Goal: Navigation & Orientation: Find specific page/section

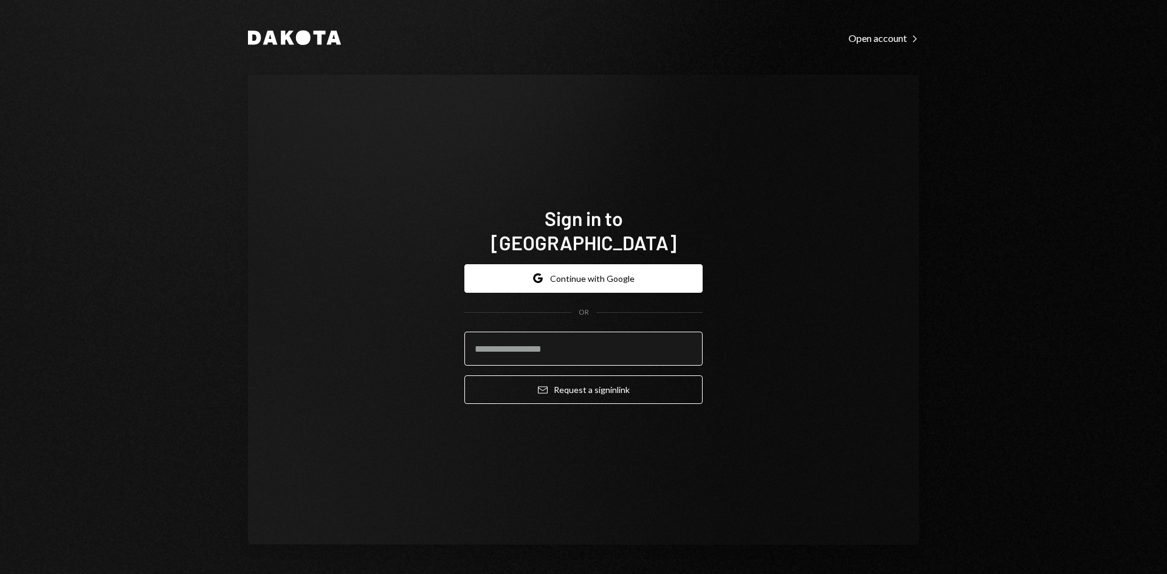
click at [538, 336] on input "email" at bounding box center [583, 349] width 238 height 34
click at [0, 574] on com-1password-button at bounding box center [0, 574] width 0 height 0
type input "**********"
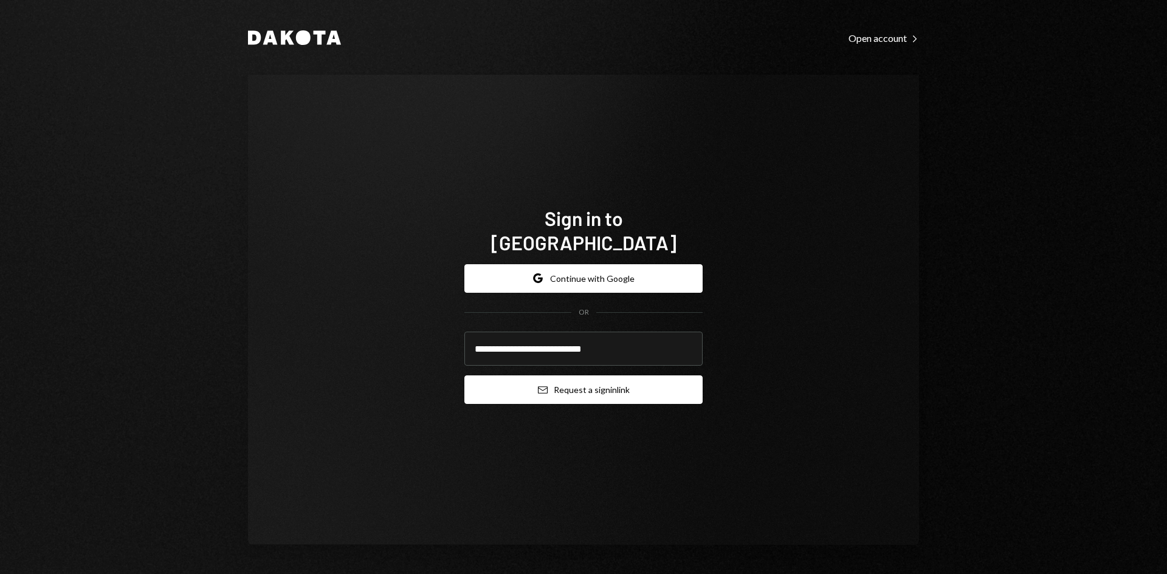
click at [626, 379] on button "Email Request a sign in link" at bounding box center [583, 390] width 238 height 29
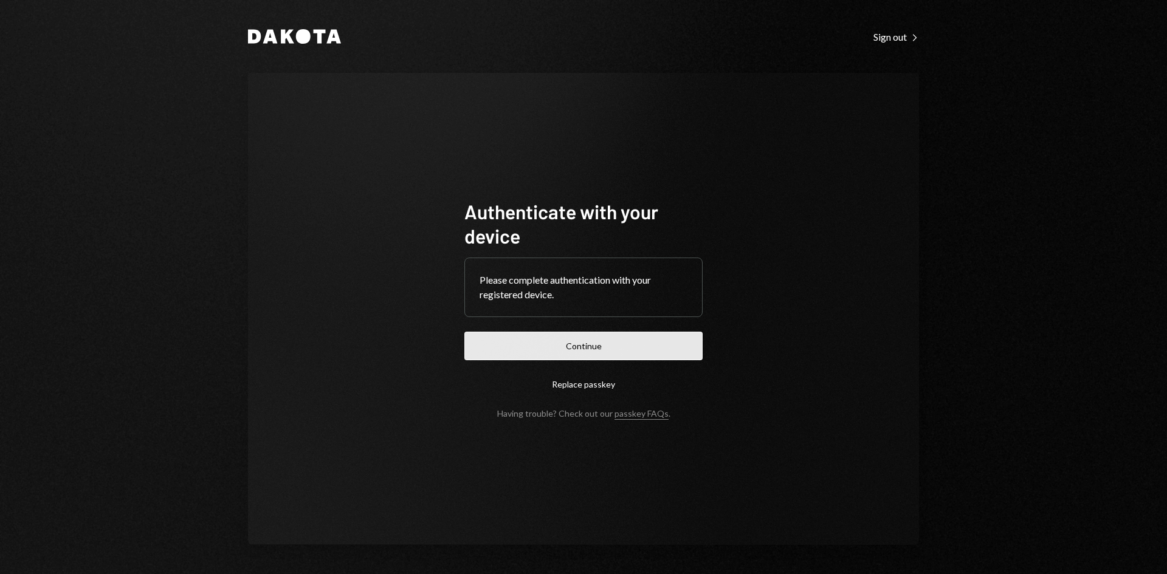
click at [610, 346] on button "Continue" at bounding box center [583, 346] width 238 height 29
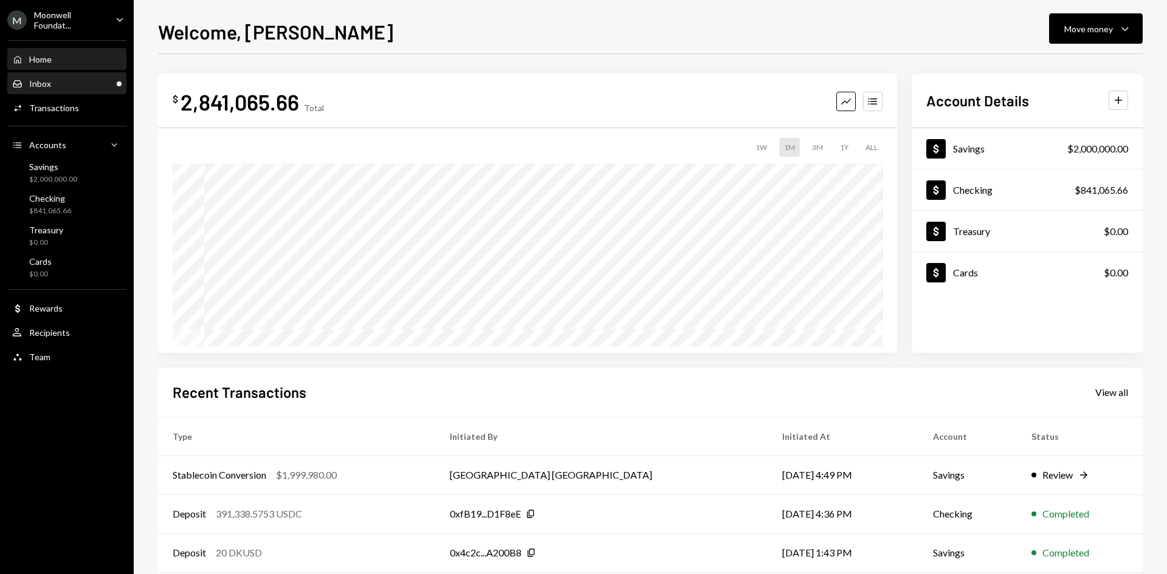
click at [93, 87] on div "Inbox Inbox" at bounding box center [66, 83] width 109 height 11
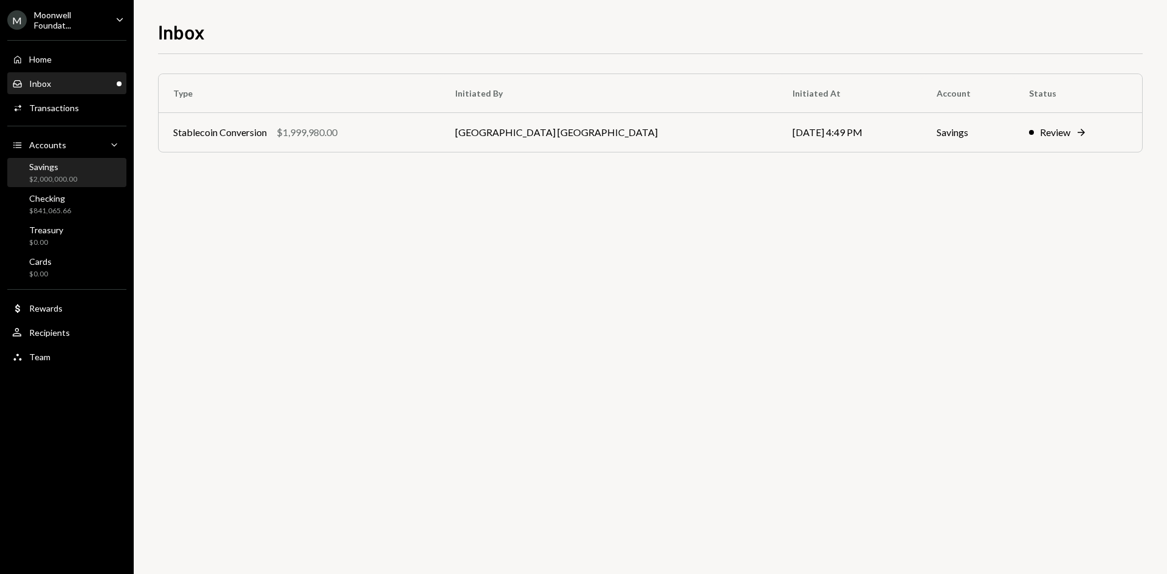
click at [44, 170] on div "Savings" at bounding box center [53, 167] width 48 height 10
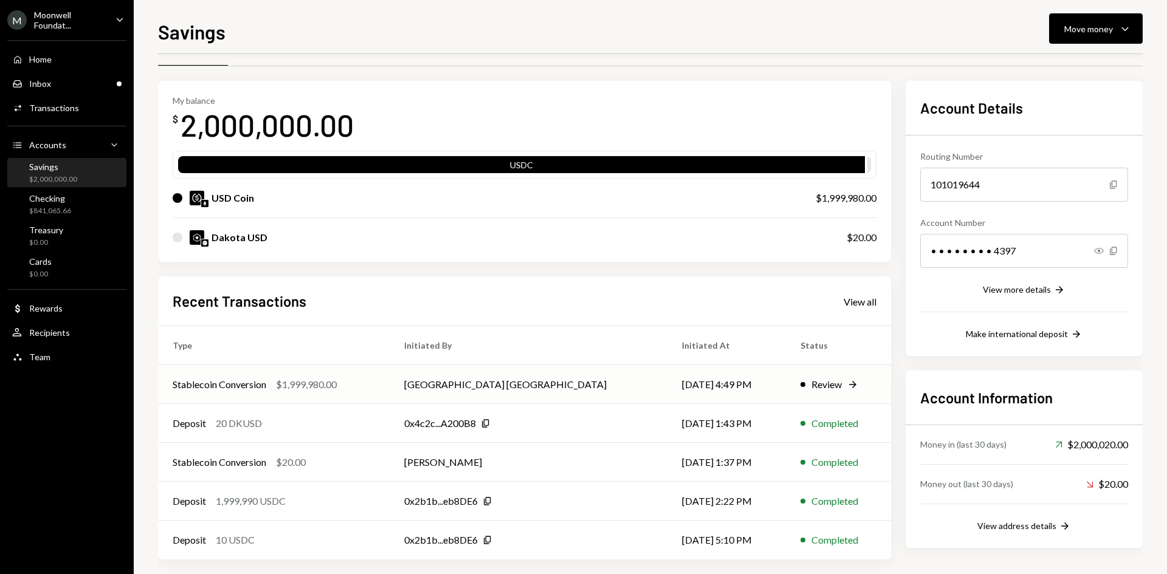
scroll to position [40, 0]
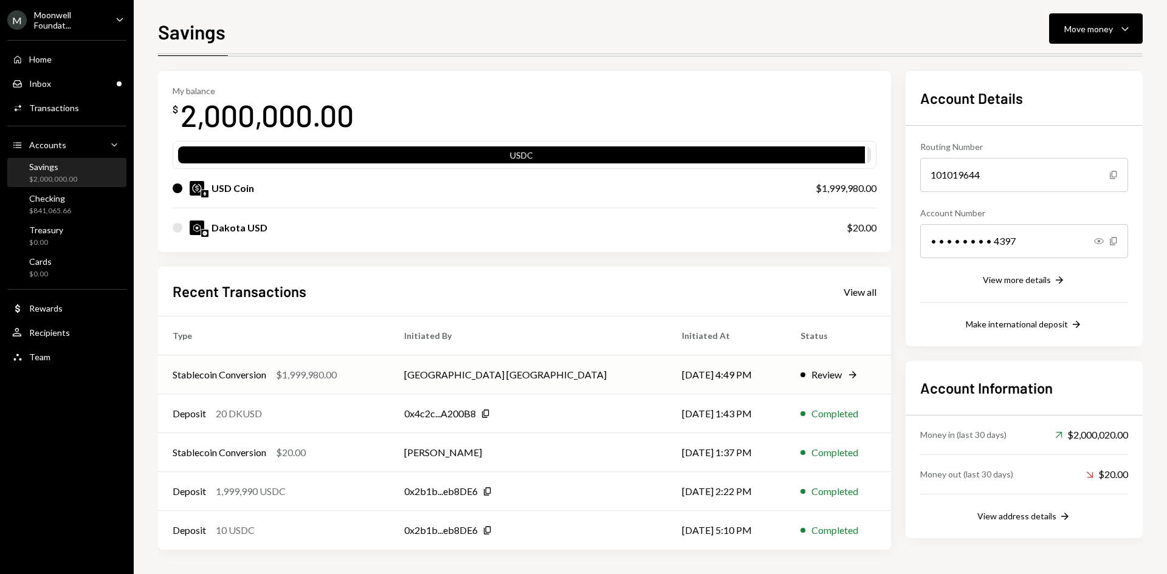
click at [480, 372] on td "[GEOGRAPHIC_DATA] [GEOGRAPHIC_DATA]" at bounding box center [529, 375] width 278 height 39
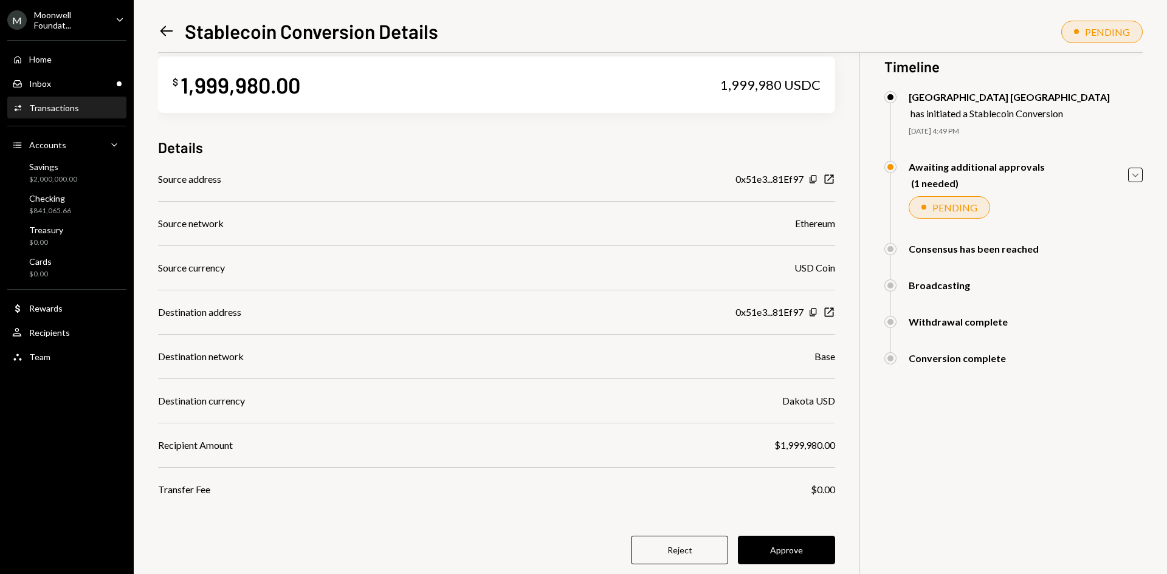
scroll to position [53, 0]
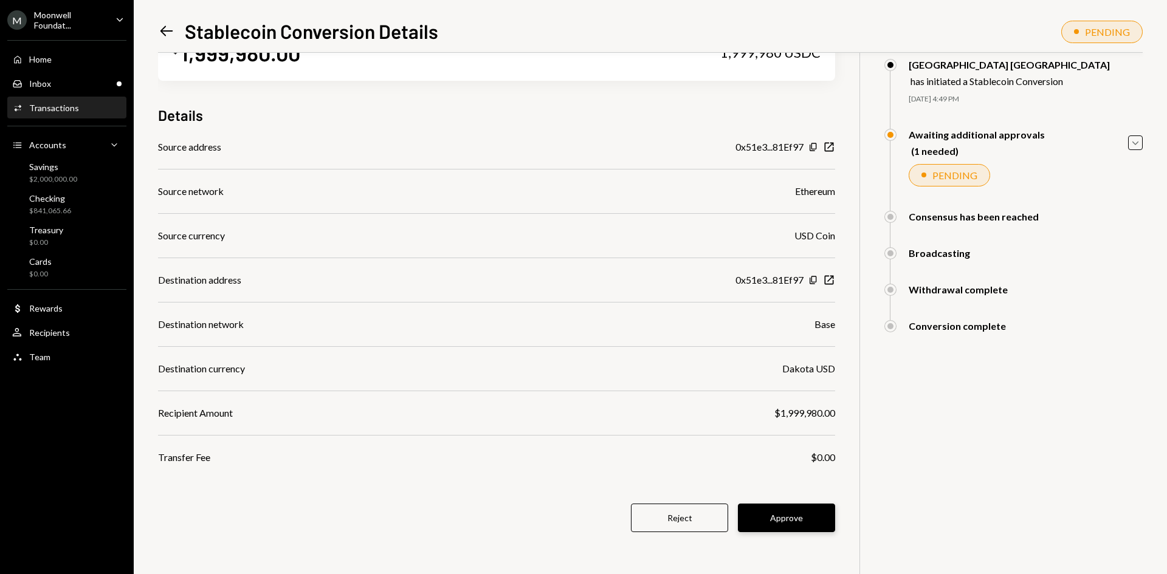
click at [798, 519] on button "Approve" at bounding box center [786, 518] width 97 height 29
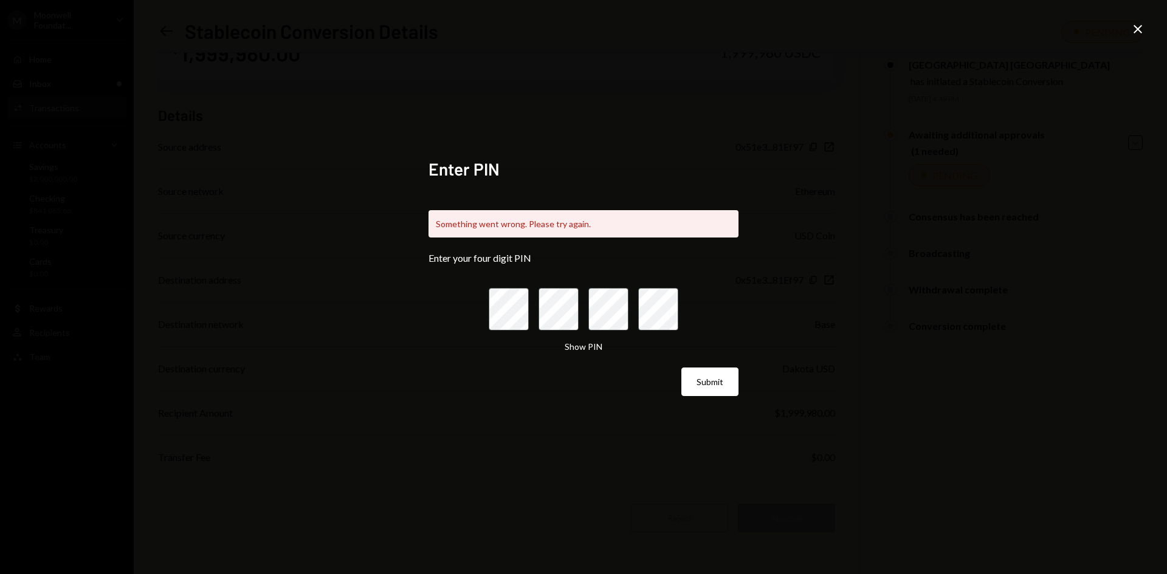
click at [1141, 27] on icon at bounding box center [1138, 29] width 9 height 9
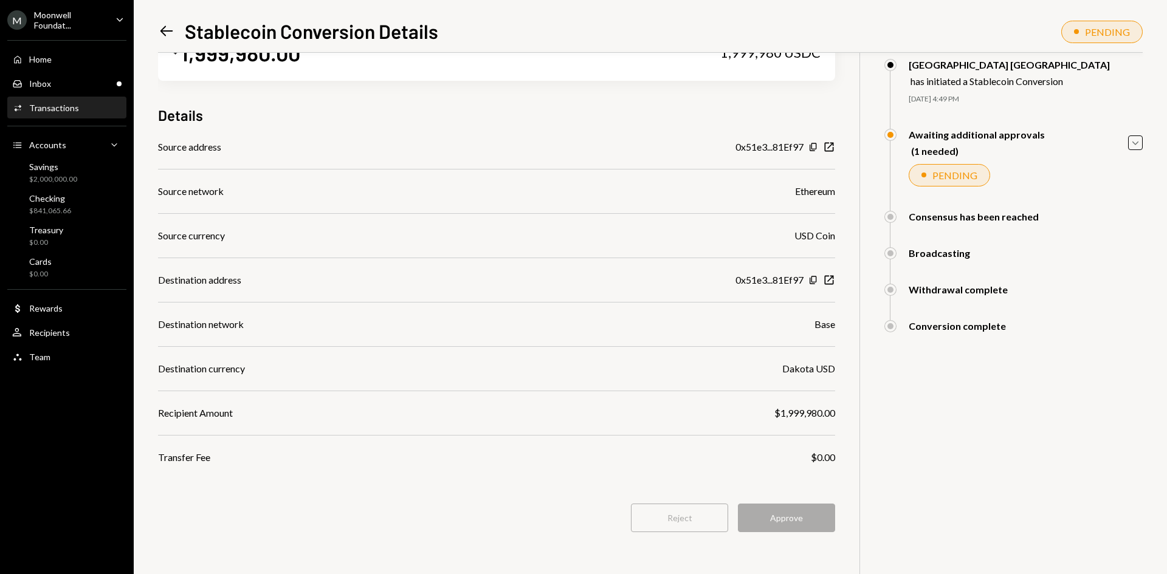
scroll to position [0, 0]
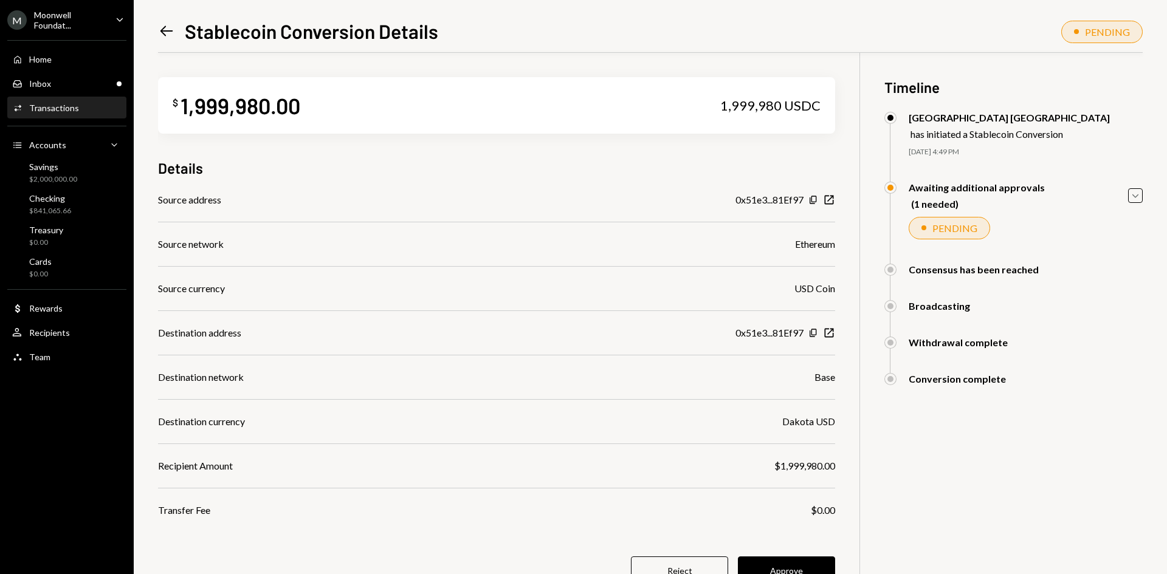
scroll to position [53, 0]
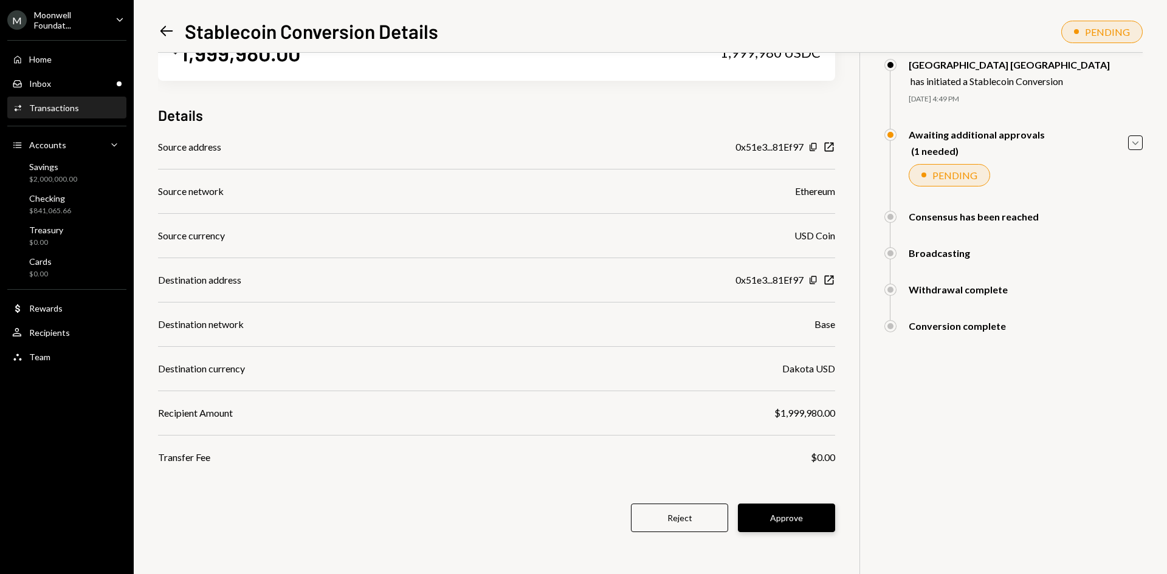
click at [801, 521] on button "Approve" at bounding box center [786, 518] width 97 height 29
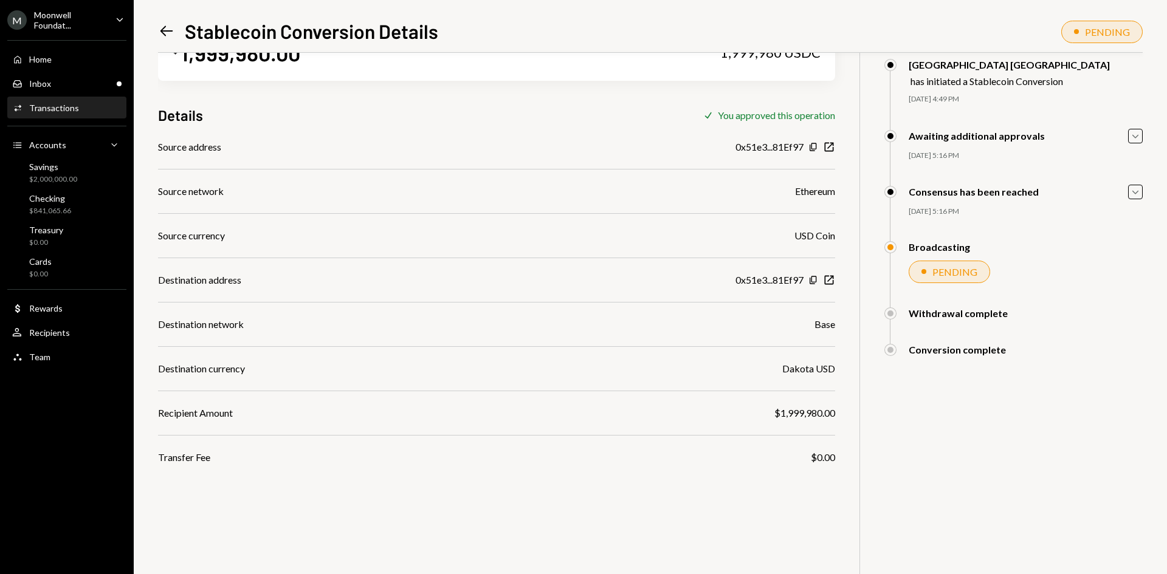
click at [127, 10] on div "[PERSON_NAME] Foundat... Caret Down" at bounding box center [67, 20] width 134 height 21
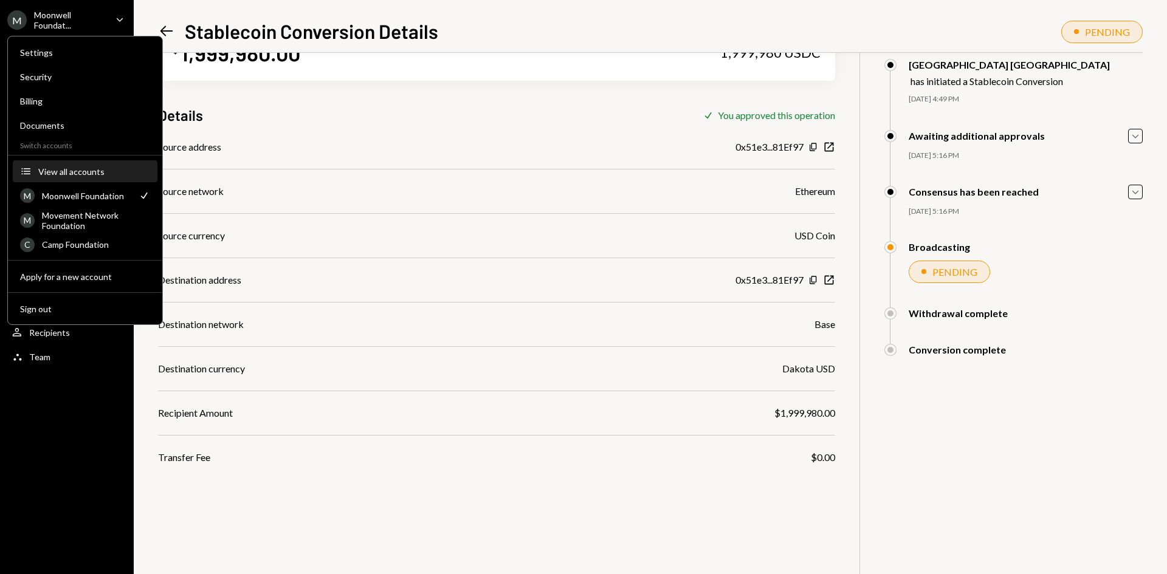
click at [75, 172] on div "View all accounts" at bounding box center [94, 172] width 112 height 10
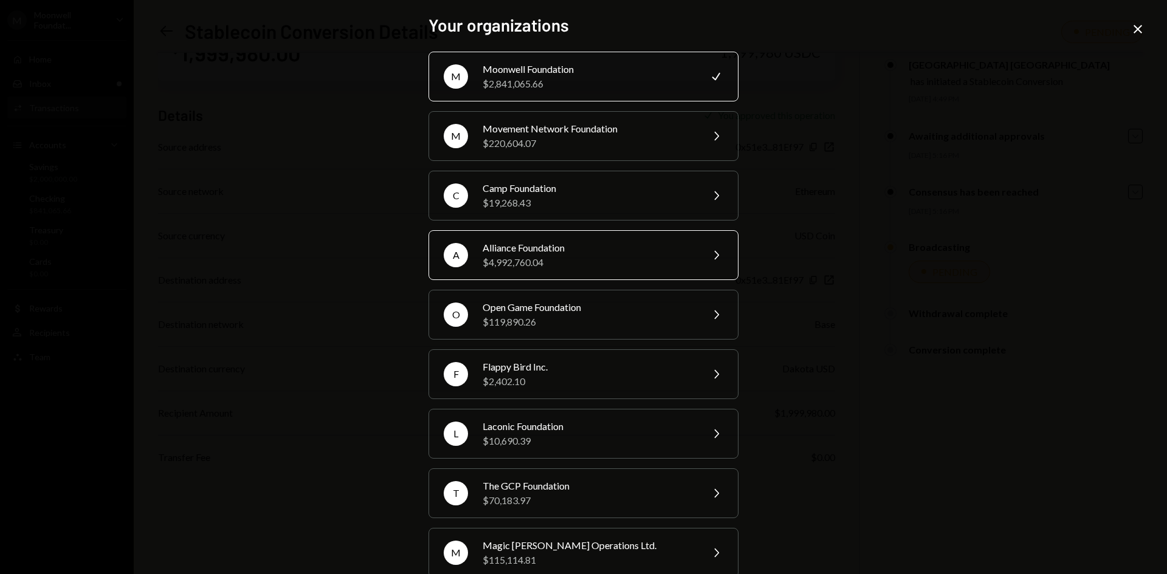
click at [587, 254] on div "Alliance Foundation" at bounding box center [589, 248] width 212 height 15
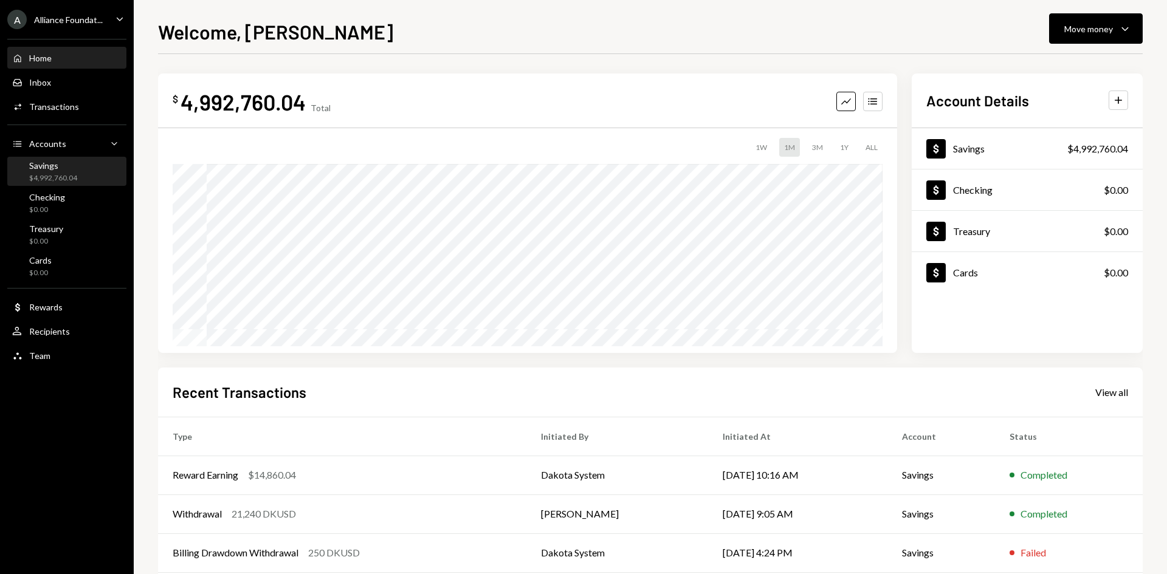
click at [73, 179] on div "$4,992,760.04" at bounding box center [53, 178] width 48 height 10
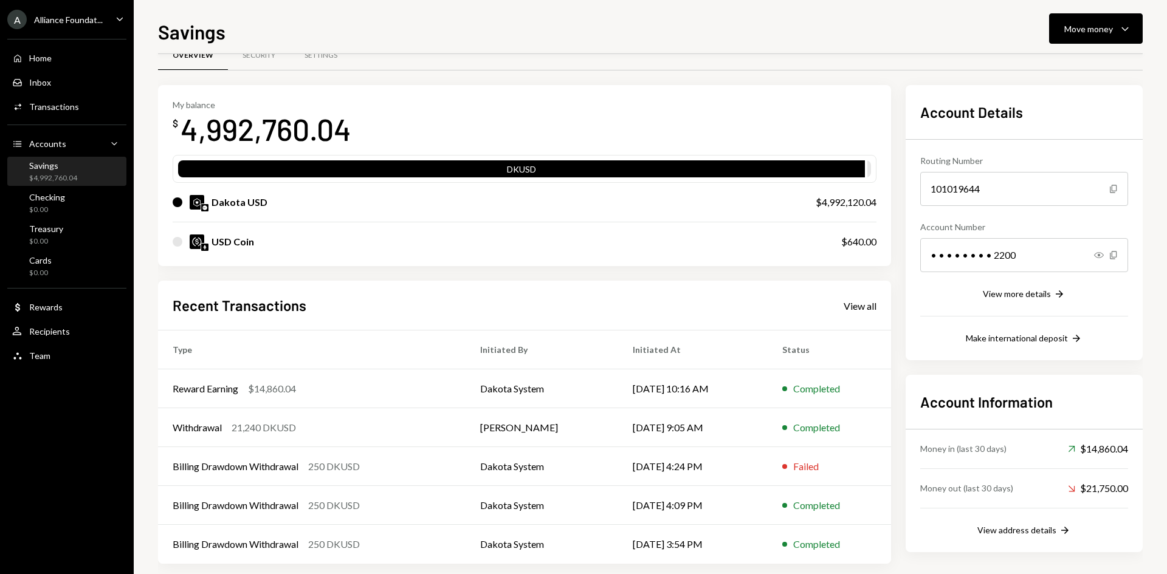
scroll to position [40, 0]
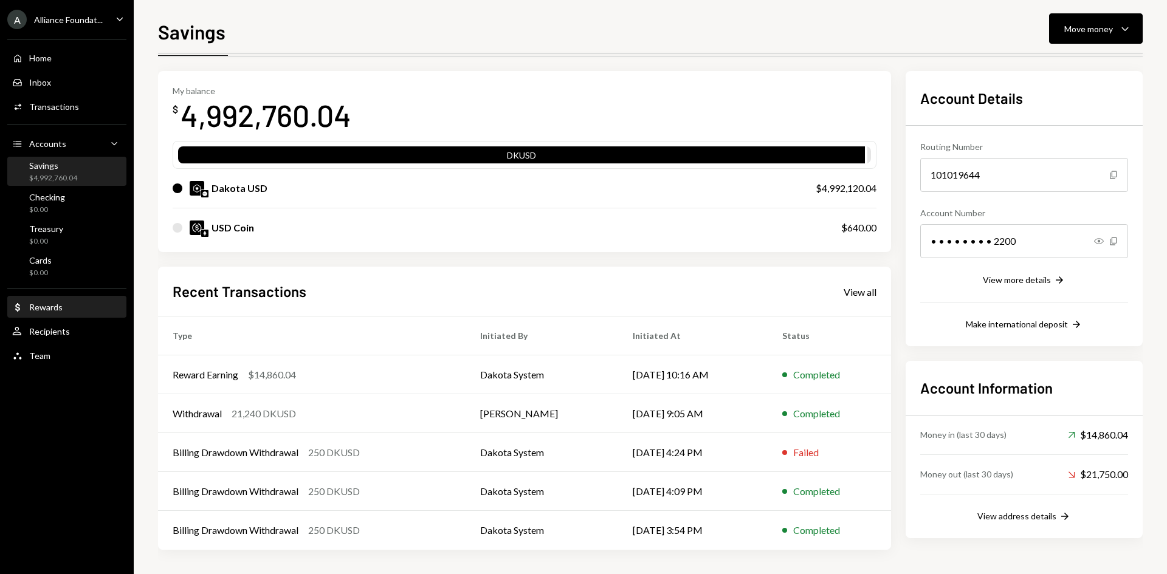
click at [51, 303] on div "Rewards" at bounding box center [45, 307] width 33 height 10
